Goal: Task Accomplishment & Management: Manage account settings

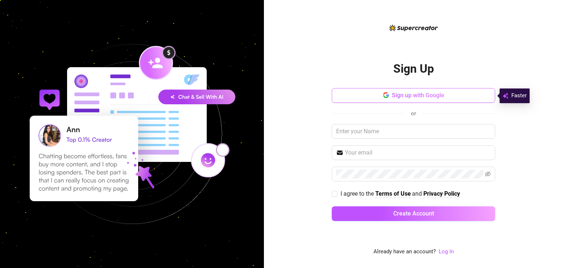
click at [390, 99] on button "Sign up with Google" at bounding box center [414, 95] width 164 height 15
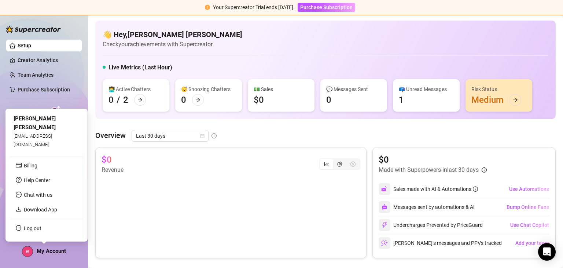
click at [40, 254] on div "My Account" at bounding box center [44, 251] width 44 height 11
click at [28, 225] on link "Log out" at bounding box center [33, 228] width 18 height 6
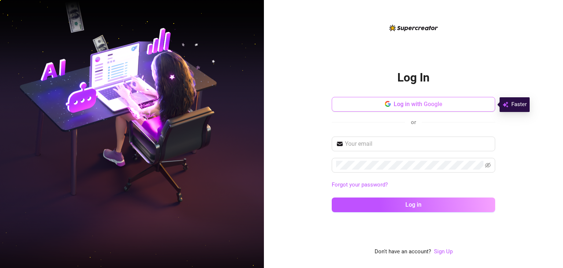
click at [371, 107] on button "Log in with Google" at bounding box center [414, 104] width 164 height 15
click at [399, 103] on span "Log in with Google" at bounding box center [418, 103] width 49 height 7
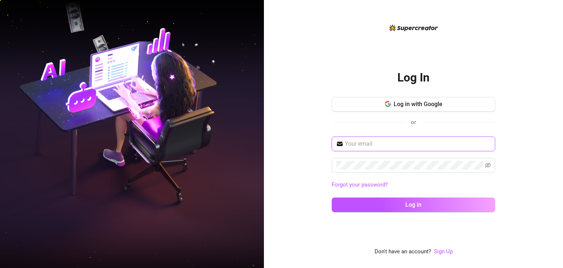
click at [364, 142] on input "text" at bounding box center [418, 143] width 146 height 9
click at [403, 122] on div "or" at bounding box center [414, 122] width 164 height 10
click at [403, 121] on div "or" at bounding box center [414, 122] width 164 height 10
click at [395, 146] on input "text" at bounding box center [418, 143] width 146 height 9
click at [367, 148] on span at bounding box center [414, 143] width 164 height 15
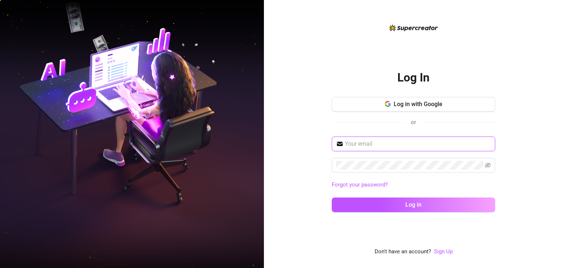
click at [372, 141] on input "text" at bounding box center [418, 143] width 146 height 9
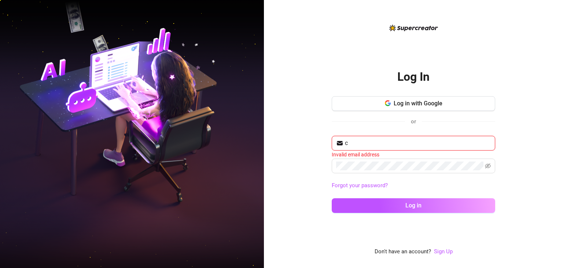
type input "c"
type input "virtusenterpises07@gmail.com"
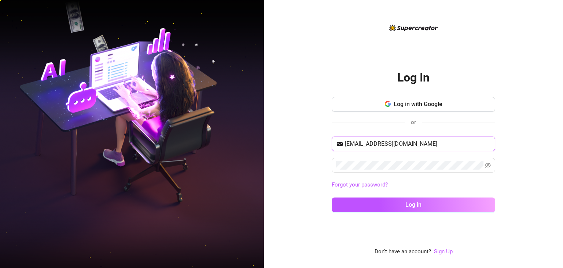
click at [376, 140] on input "virtusenterpises07@gmail.com" at bounding box center [418, 143] width 146 height 9
click at [332, 197] on button "Log in" at bounding box center [414, 204] width 164 height 15
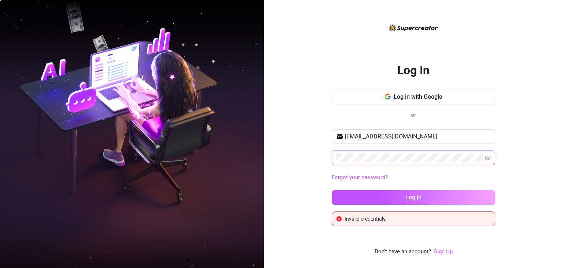
click at [332, 190] on button "Log in" at bounding box center [414, 197] width 164 height 15
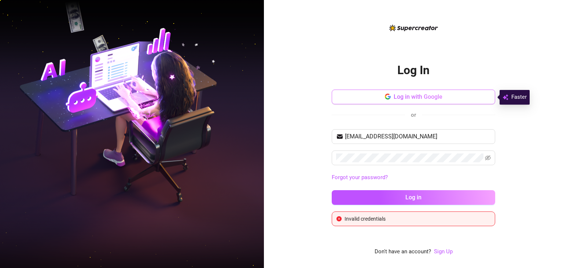
click at [440, 94] on span "Log in with Google" at bounding box center [418, 96] width 49 height 7
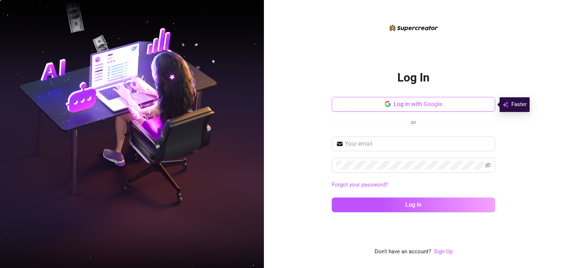
click at [397, 103] on span "Log in with Google" at bounding box center [418, 103] width 49 height 7
